Goal: Navigation & Orientation: Find specific page/section

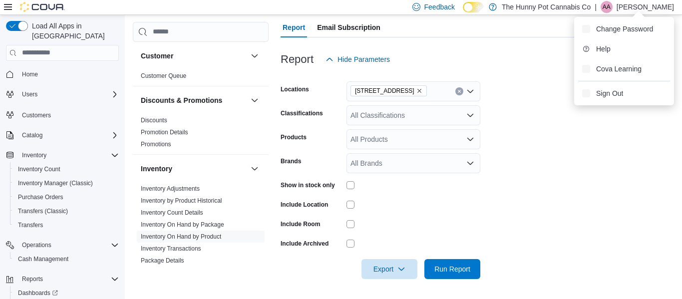
scroll to position [75, 0]
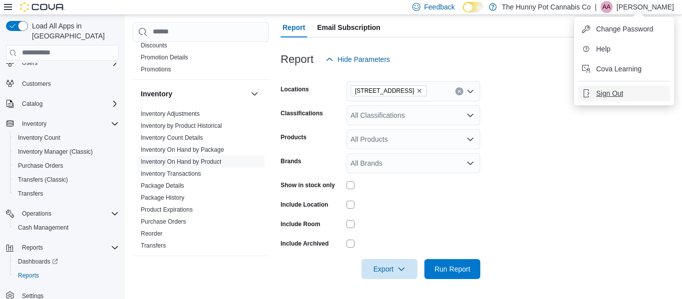
click at [618, 93] on span "Sign Out" at bounding box center [609, 93] width 27 height 10
